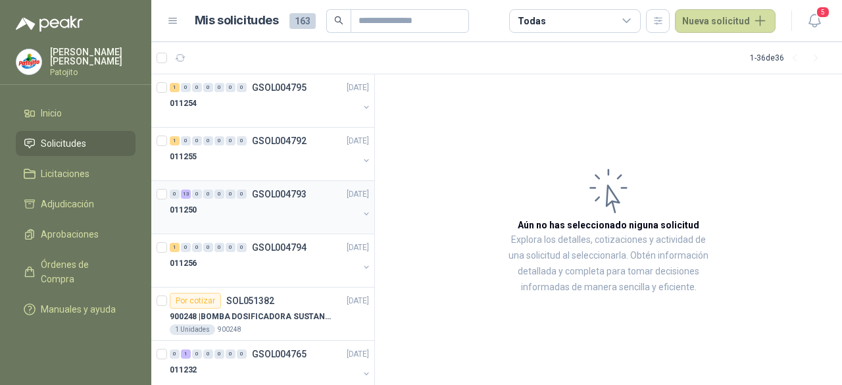
click at [263, 218] on div at bounding box center [264, 223] width 189 height 11
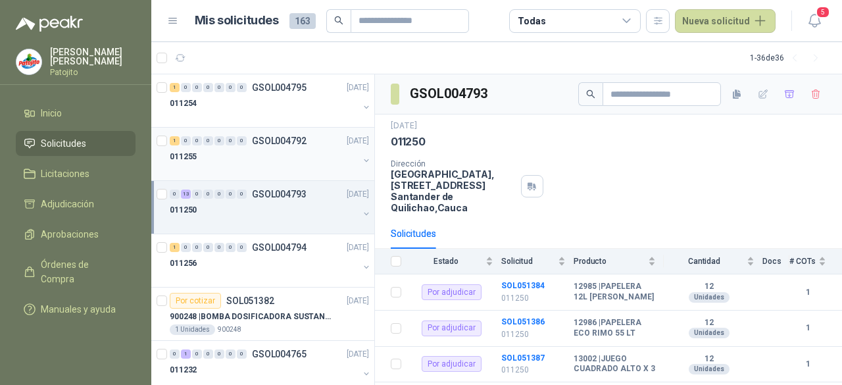
click at [265, 165] on div at bounding box center [264, 169] width 189 height 11
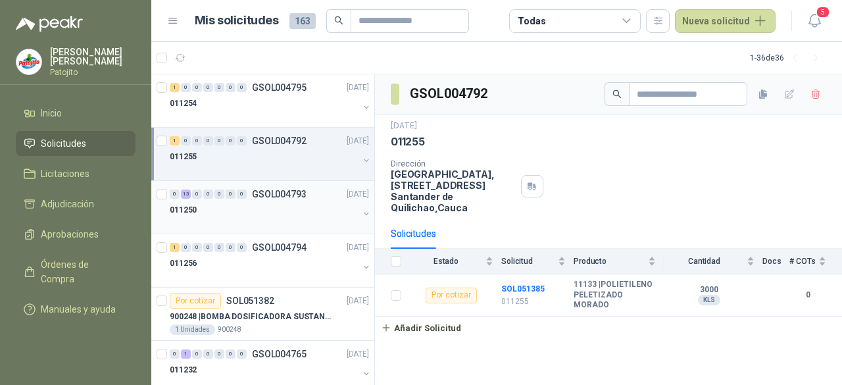
click at [272, 222] on div at bounding box center [264, 223] width 189 height 11
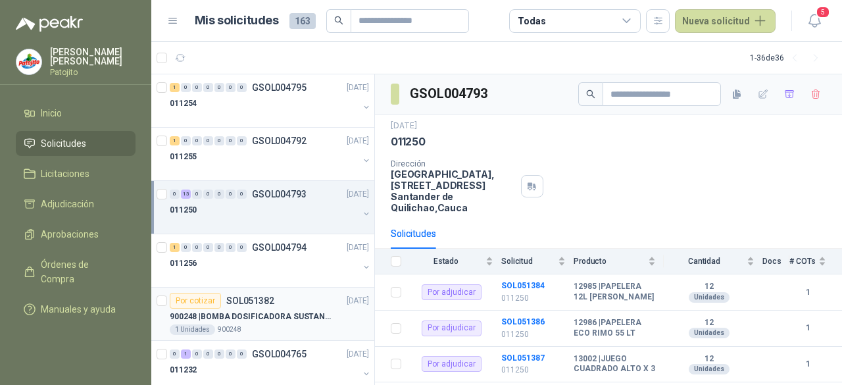
click at [282, 320] on p "900248 | BOMBA DOSIFICADORA SUSTANCIAS QUIMICAS" at bounding box center [252, 317] width 164 height 13
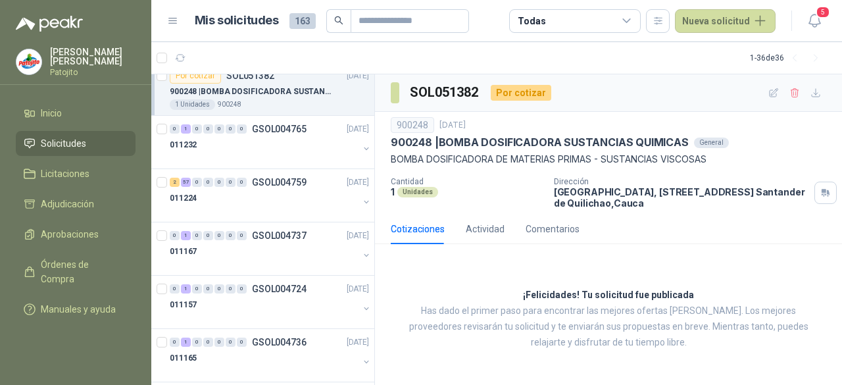
scroll to position [217, 0]
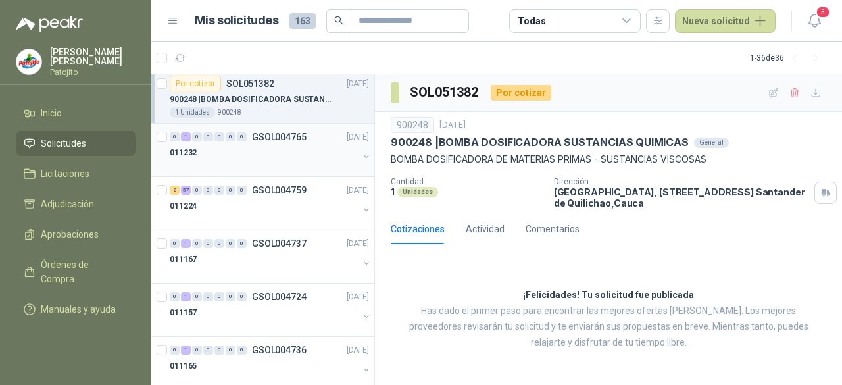
click at [285, 151] on div "011232" at bounding box center [264, 153] width 189 height 16
